Goal: Task Accomplishment & Management: Use online tool/utility

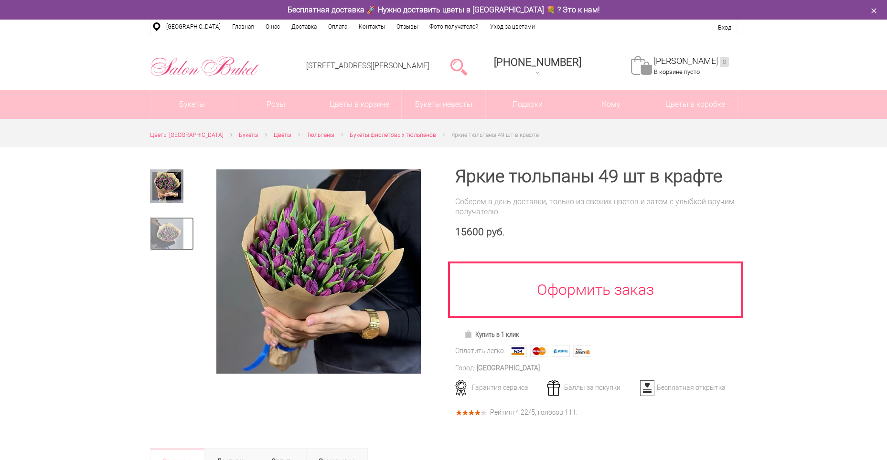
click at [168, 234] on img at bounding box center [166, 233] width 33 height 33
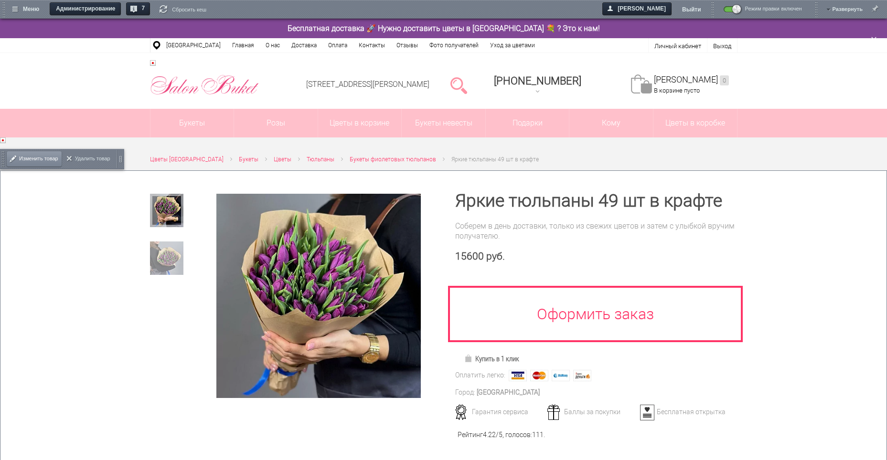
click at [31, 159] on span "Изменить товар" at bounding box center [38, 159] width 39 height 20
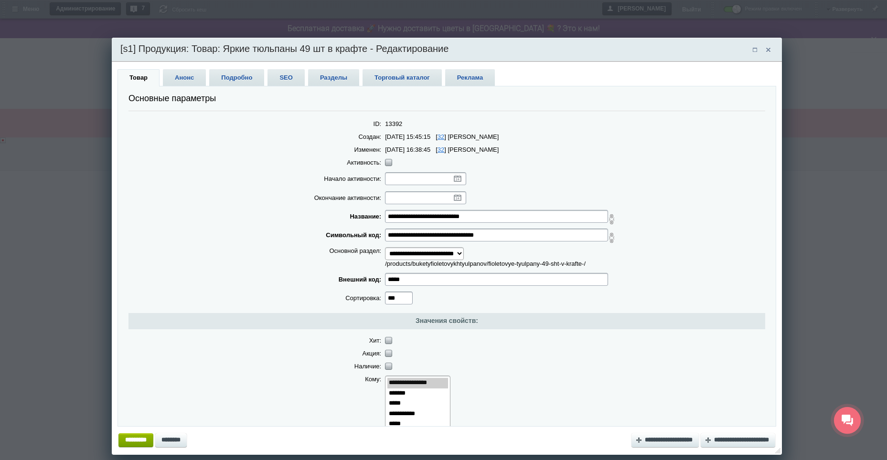
click at [180, 74] on span "Анонс" at bounding box center [184, 77] width 43 height 17
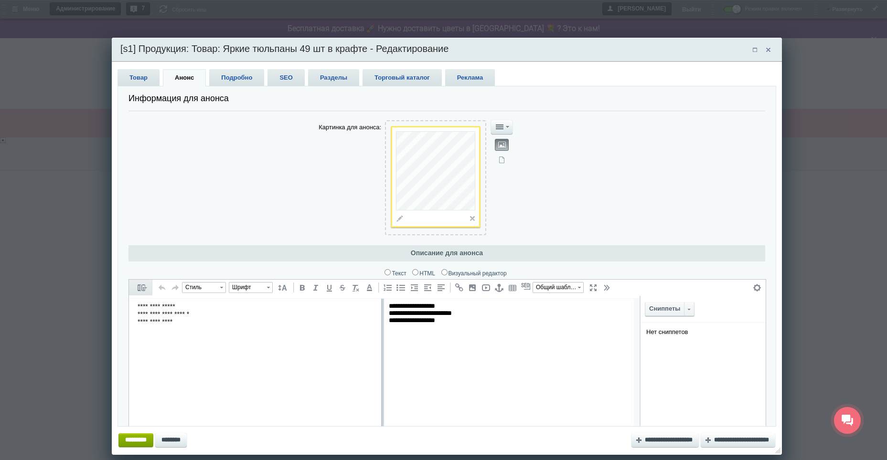
click at [231, 75] on span "Подробно" at bounding box center [236, 77] width 55 height 17
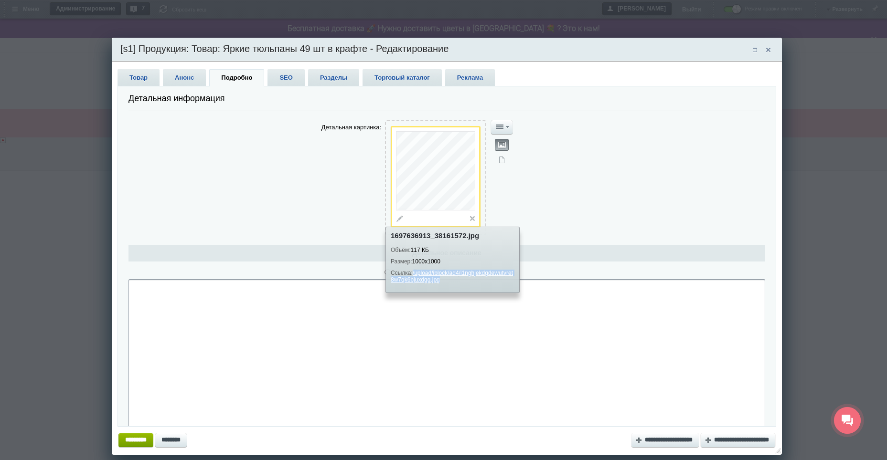
drag, startPoint x: 446, startPoint y: 280, endPoint x: 414, endPoint y: 275, distance: 31.6
click at [414, 275] on span "Ссылка: /upload/iblock/ad4/i1nghjekdgdewutvret8w7qk6bjuxdgg.jpg" at bounding box center [453, 276] width 124 height 13
copy link "/upload/iblock/ad4/i1nghjekdgdewutvret8w7qk6bjuxdgg.jpg"
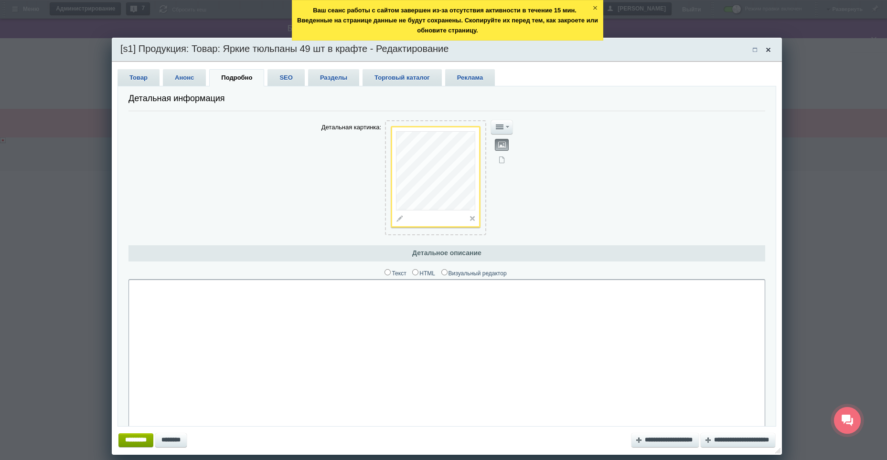
click at [770, 50] on span at bounding box center [767, 50] width 13 height 14
